Goal: Information Seeking & Learning: Learn about a topic

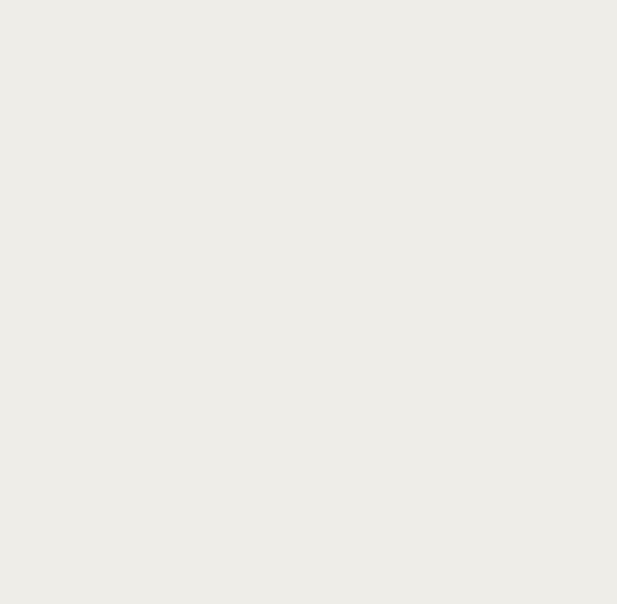
click at [614, 23] on nz-content at bounding box center [308, 302] width 617 height 604
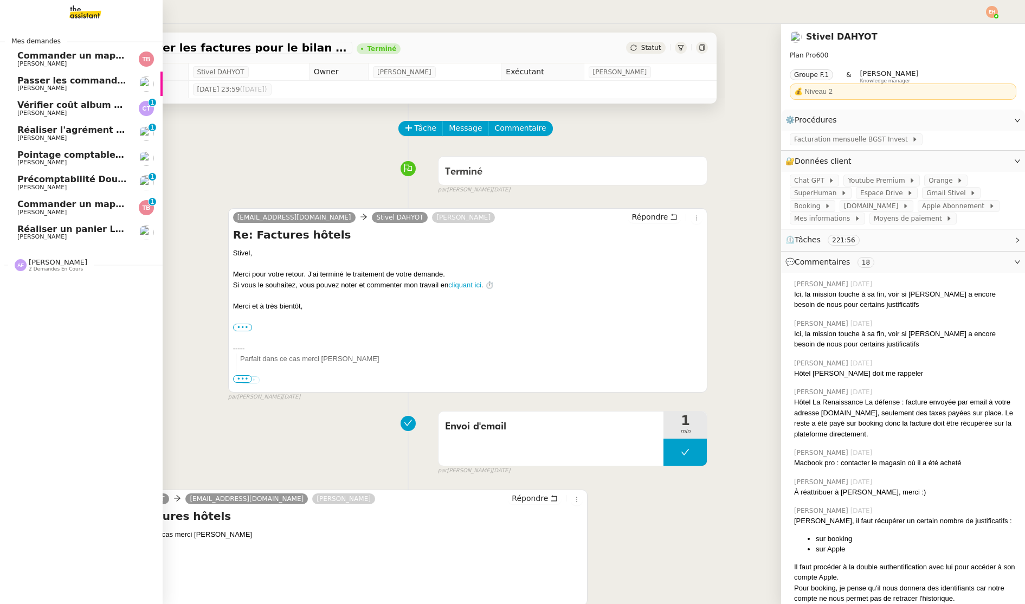
click at [53, 238] on span "[PERSON_NAME]" at bounding box center [41, 236] width 49 height 7
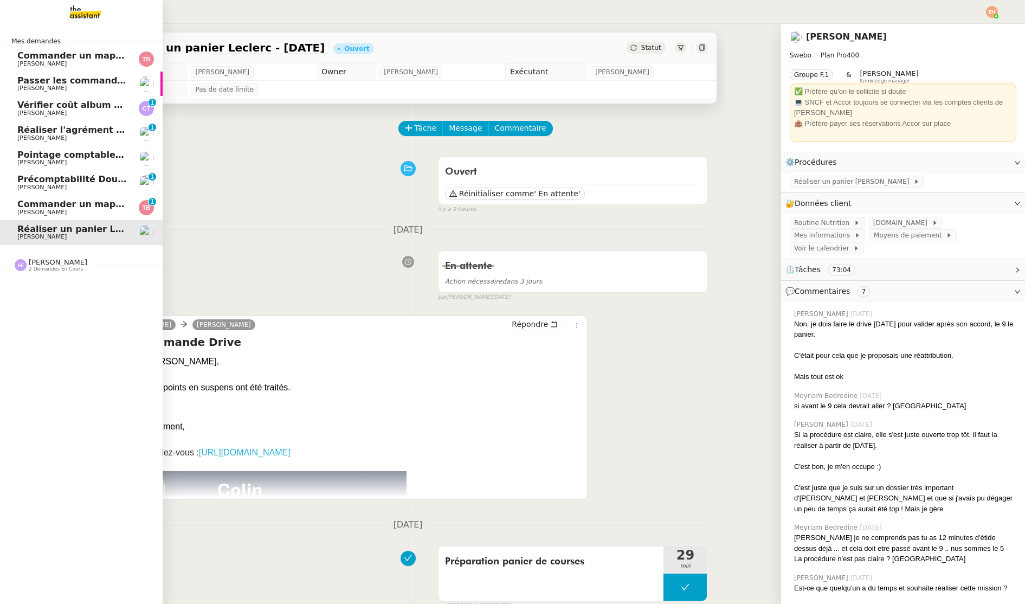
click at [102, 80] on span "Passer les commandes de livres Impactes" at bounding box center [119, 80] width 204 height 10
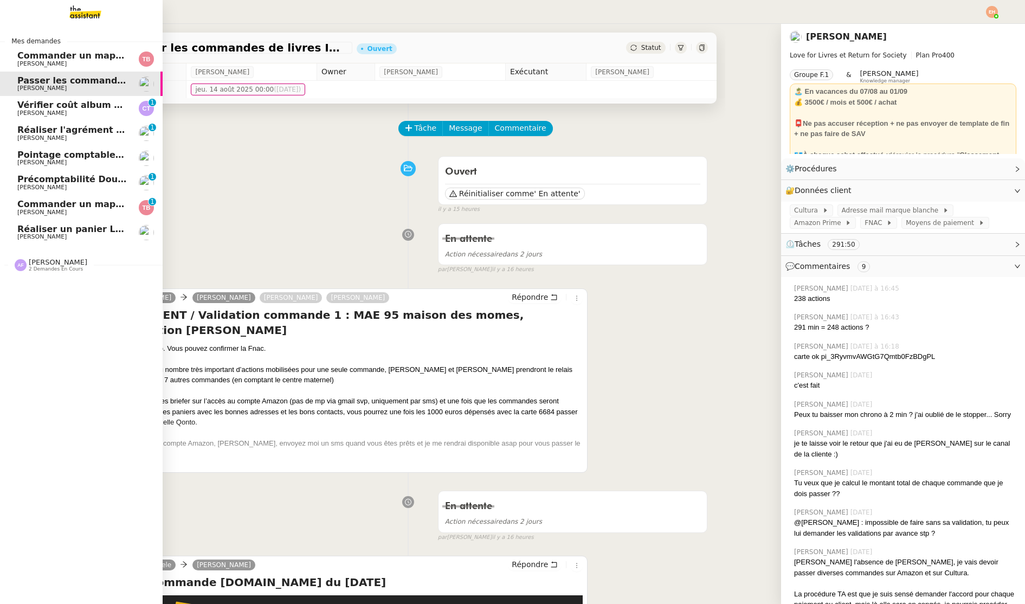
click at [81, 201] on span "Commander un mapping pour Afigec" at bounding box center [106, 204] width 179 height 10
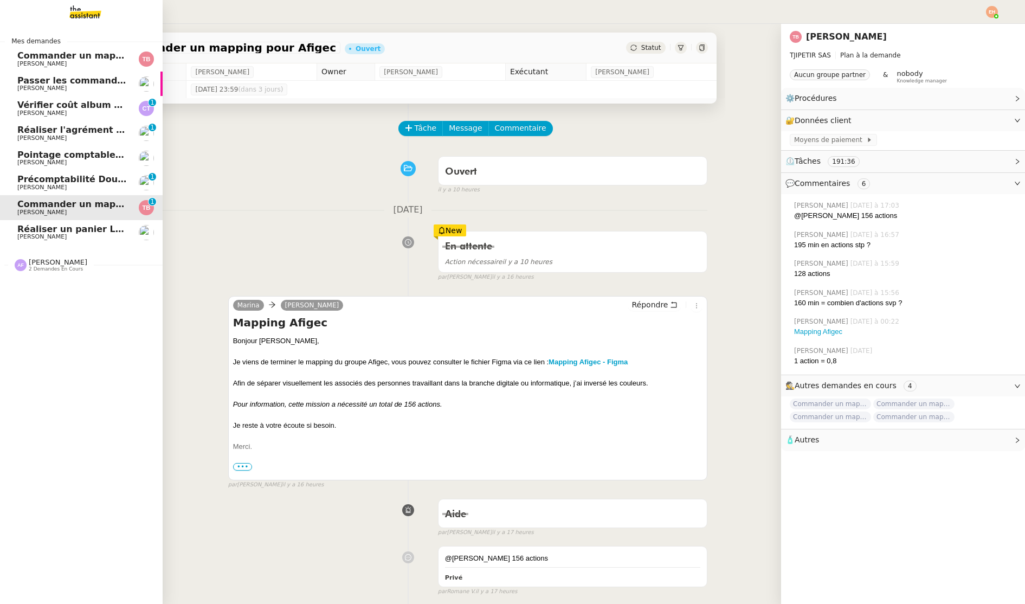
click at [77, 172] on link "Précomptabilité Dougs- [DATE] [PERSON_NAME] 0 1 2 3 4 5 6 7 8 9" at bounding box center [81, 182] width 163 height 25
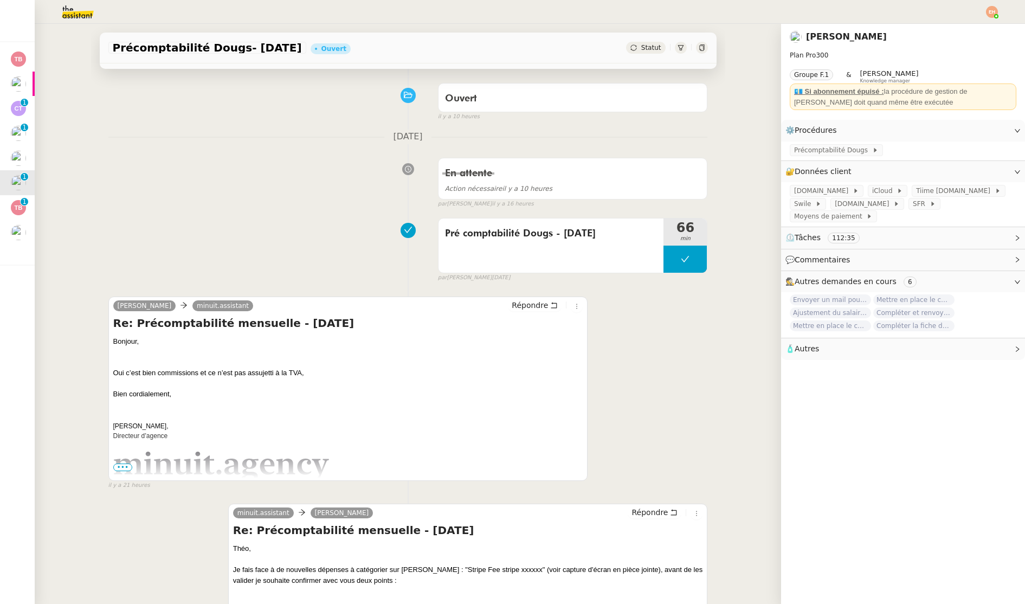
scroll to position [72, 0]
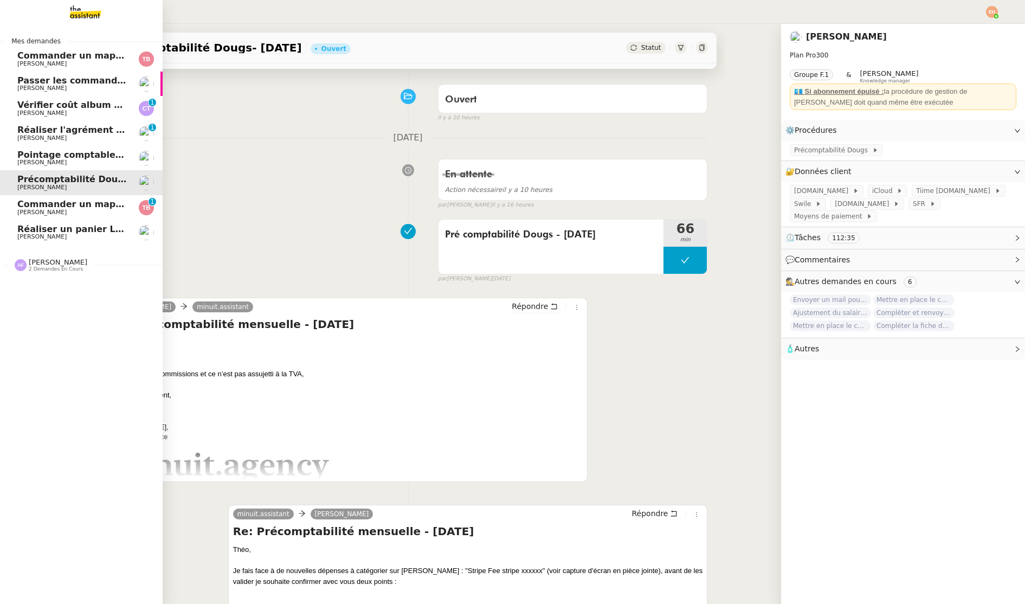
click at [55, 270] on span "2 demandes en cours" at bounding box center [56, 269] width 54 height 6
click at [51, 307] on span "2/10 - Réservez une chambre à l'hôtel Greet" at bounding box center [127, 310] width 221 height 10
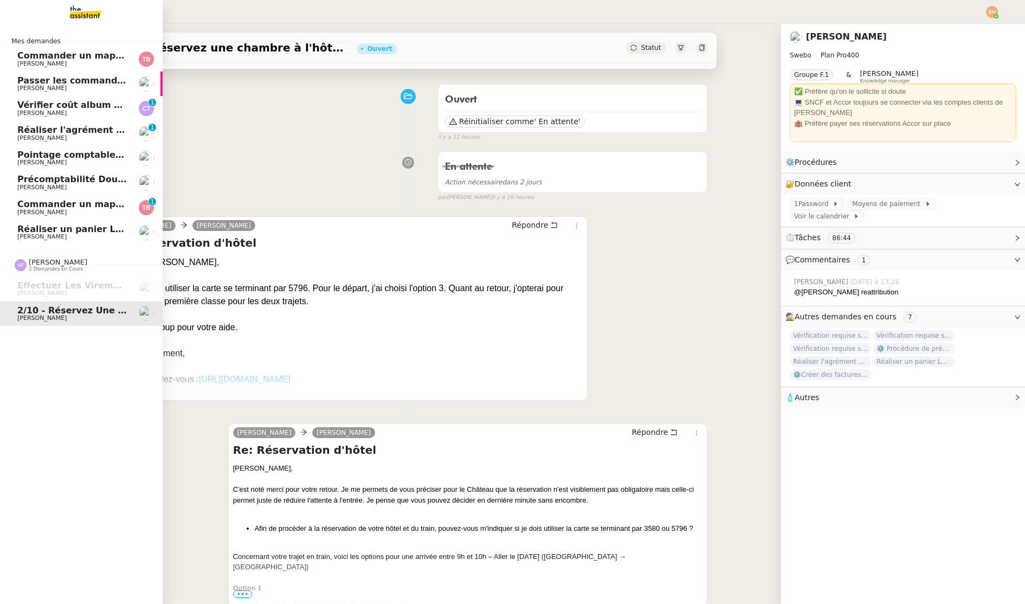
click at [106, 93] on link "Passer les commandes de livres Impactes [PERSON_NAME]" at bounding box center [81, 84] width 163 height 25
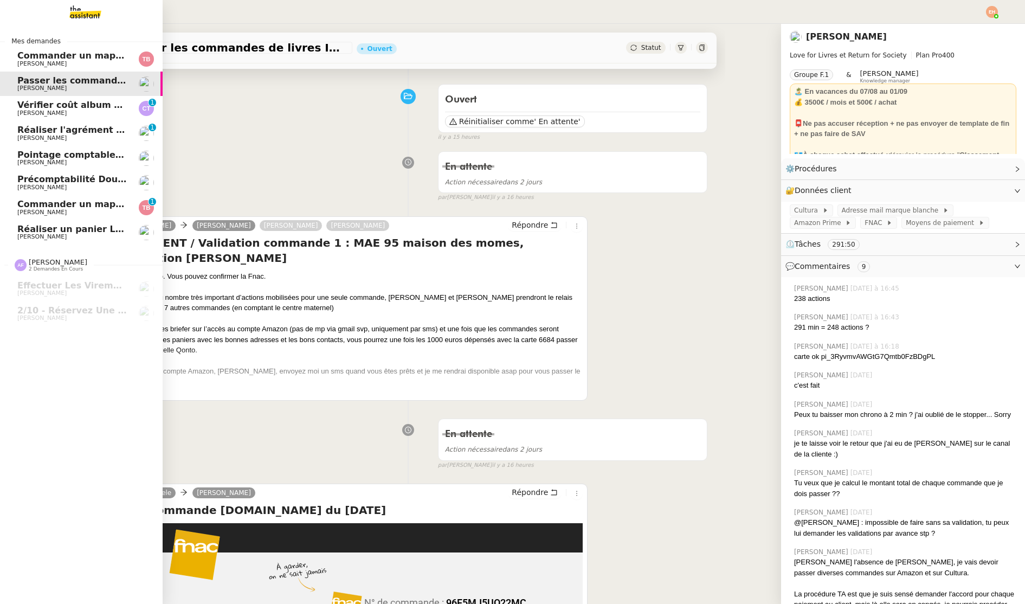
click at [76, 5] on img at bounding box center [77, 12] width 84 height 24
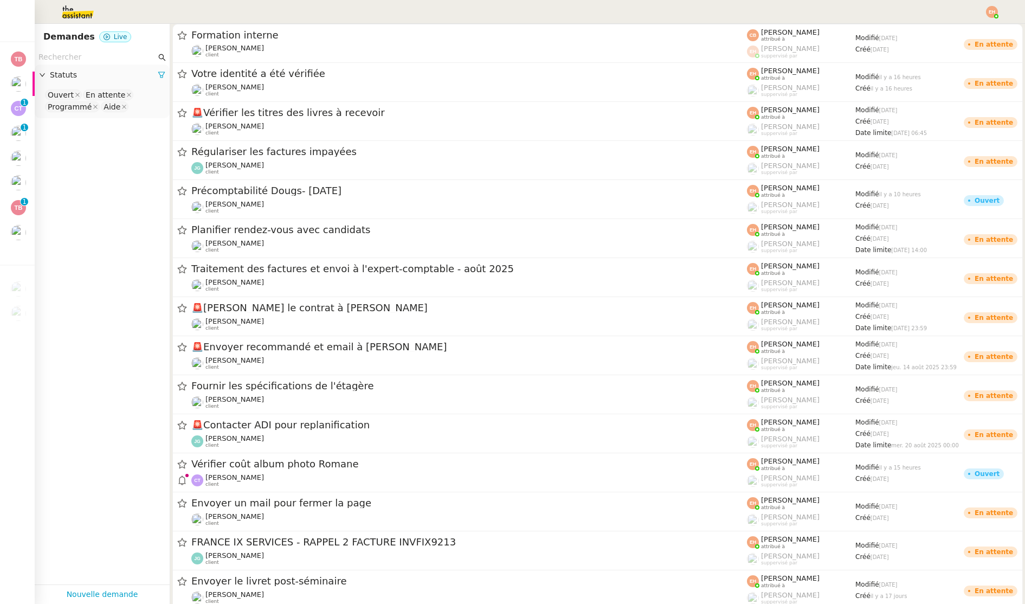
click at [102, 60] on input "text" at bounding box center [97, 57] width 118 height 12
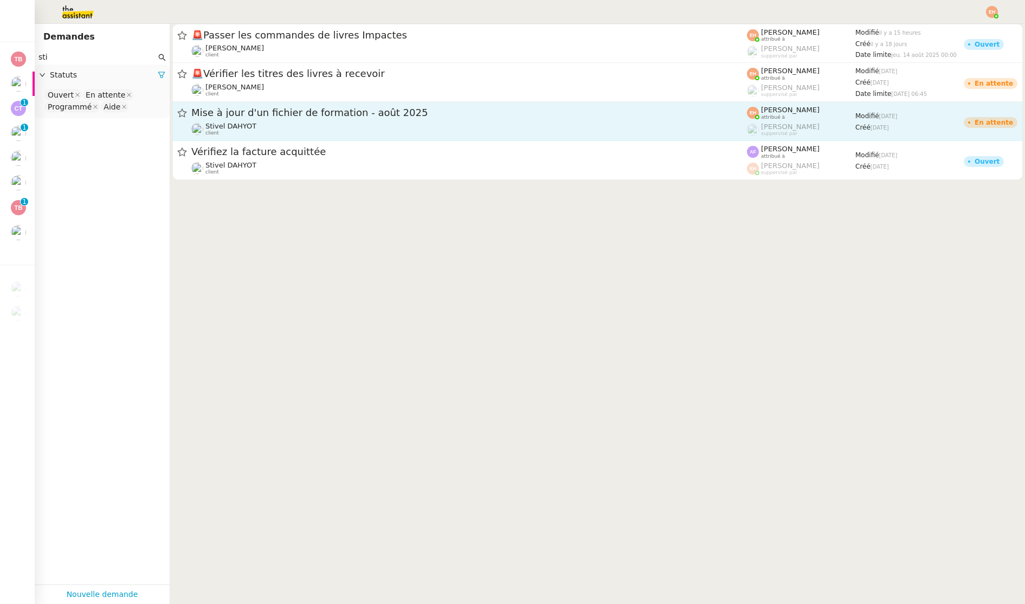
type input "sti"
click at [289, 133] on div "Stivel DAHYOT client" at bounding box center [469, 129] width 556 height 14
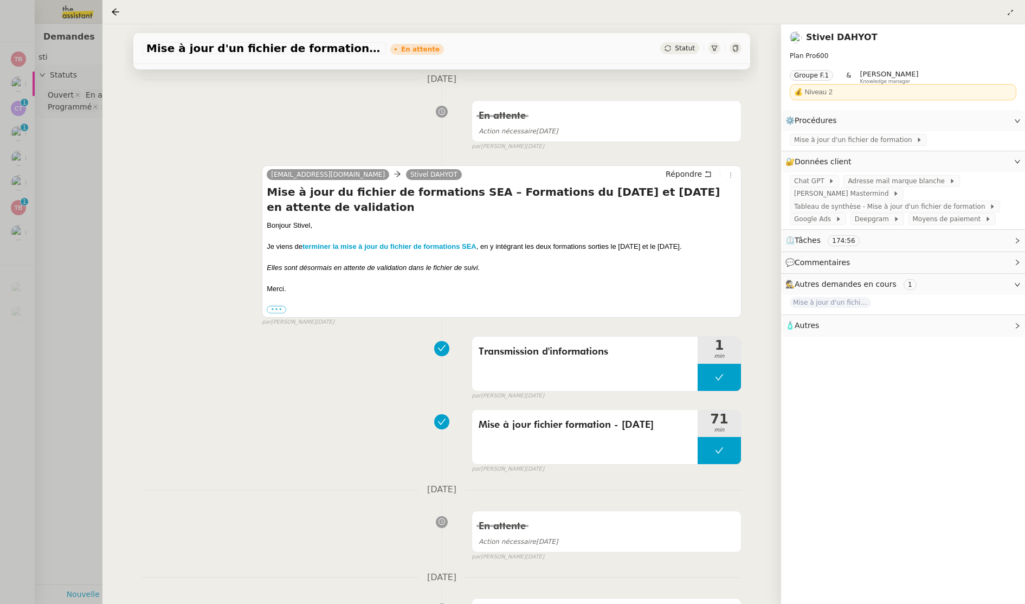
scroll to position [738, 0]
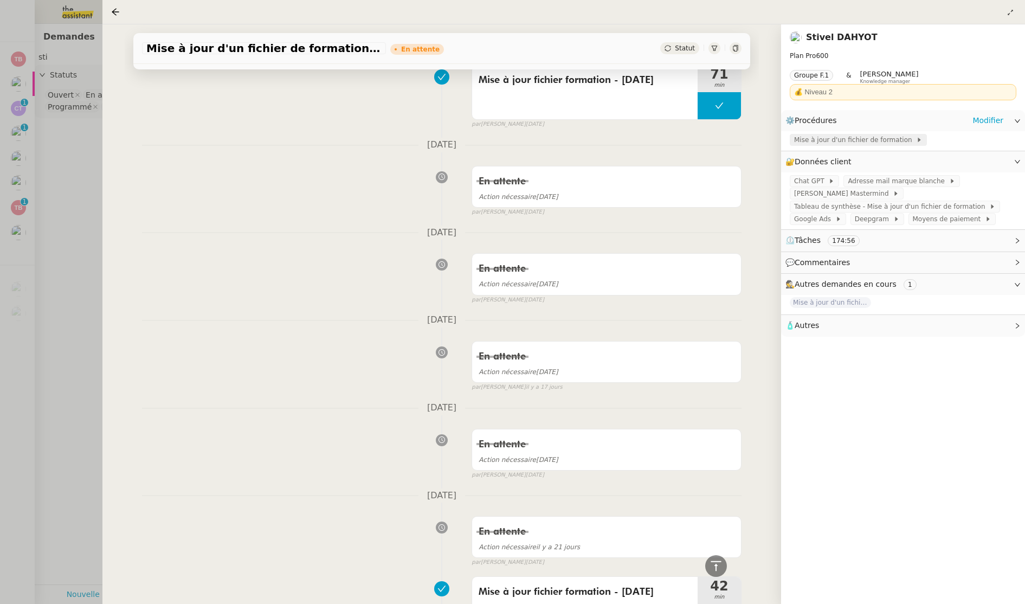
click at [617, 143] on span "Mise à jour d'un fichier de formation" at bounding box center [855, 139] width 122 height 11
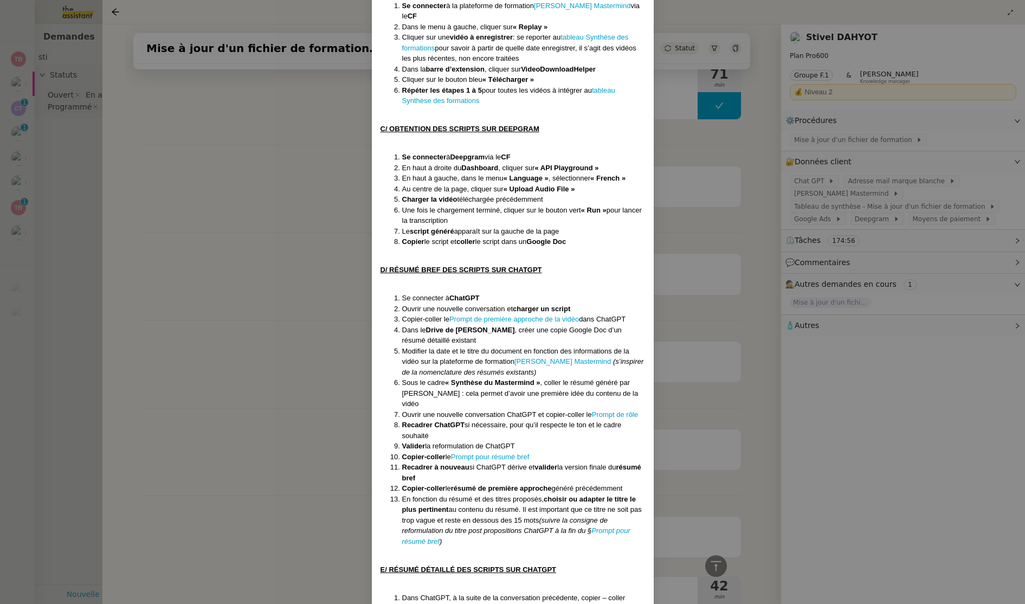
scroll to position [604, 0]
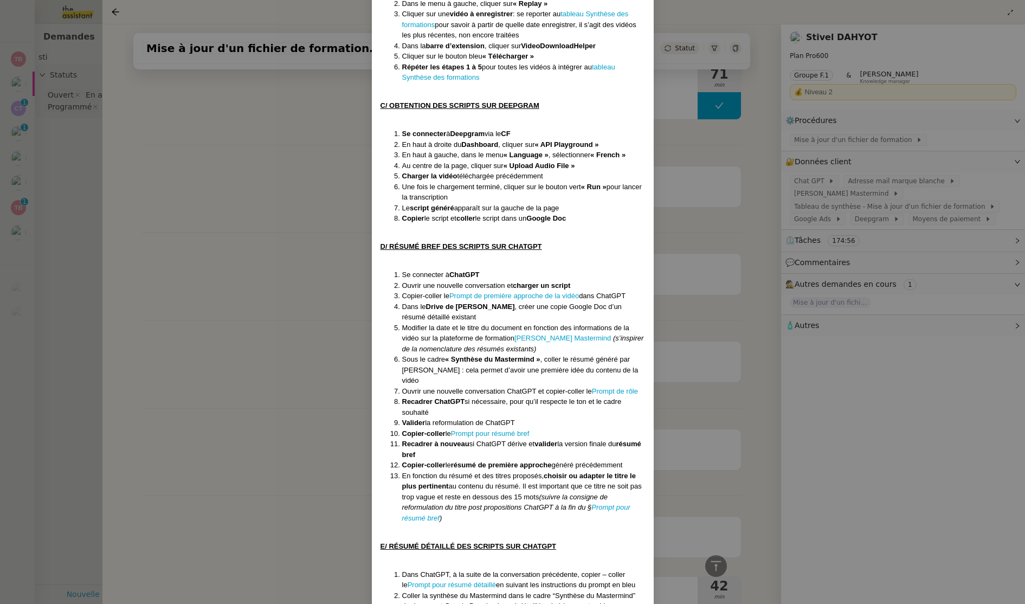
click at [485, 426] on span "la reformulation de ChatGPT" at bounding box center [469, 423] width 89 height 8
click at [485, 435] on link "Prompt pour résumé bref" at bounding box center [490, 433] width 79 height 8
click at [197, 179] on nz-modal-container "Créée le : [DATE] Contexte : Dans le cadre des sessions Mastermind Google Ads, …" at bounding box center [512, 302] width 1025 height 604
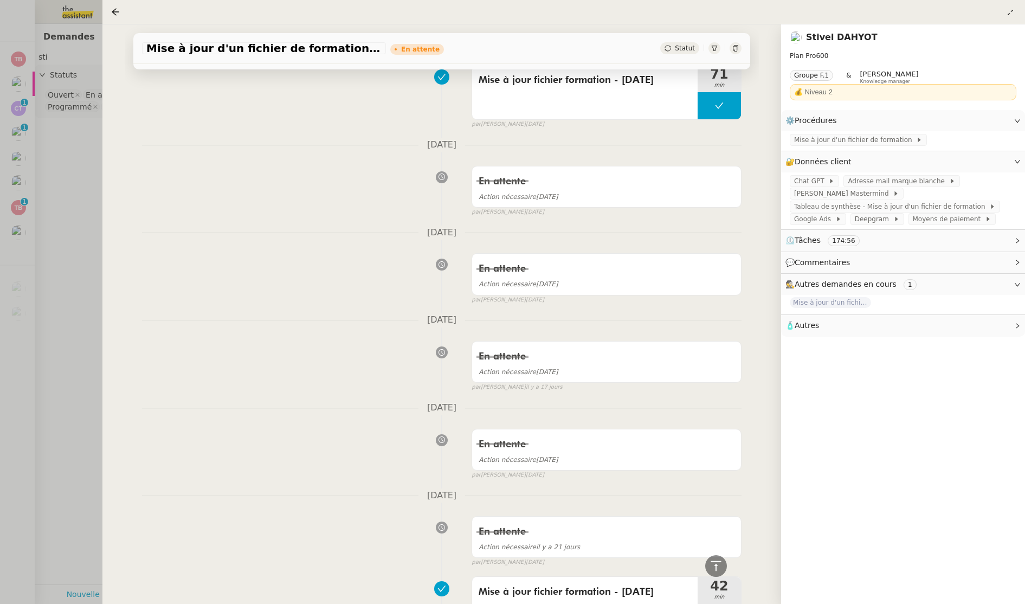
click at [38, 200] on div at bounding box center [512, 302] width 1025 height 604
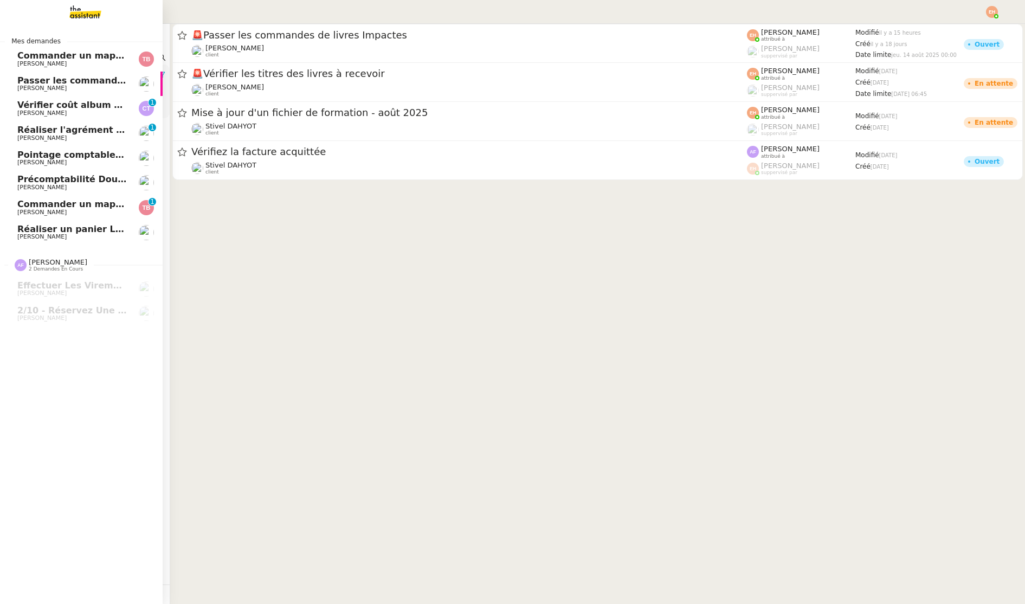
click at [42, 196] on link "Commander un mapping pour Afigec [PERSON_NAME] 0 1 2 3 4 5 6 7 8 9" at bounding box center [81, 207] width 163 height 25
